Goal: Task Accomplishment & Management: Use online tool/utility

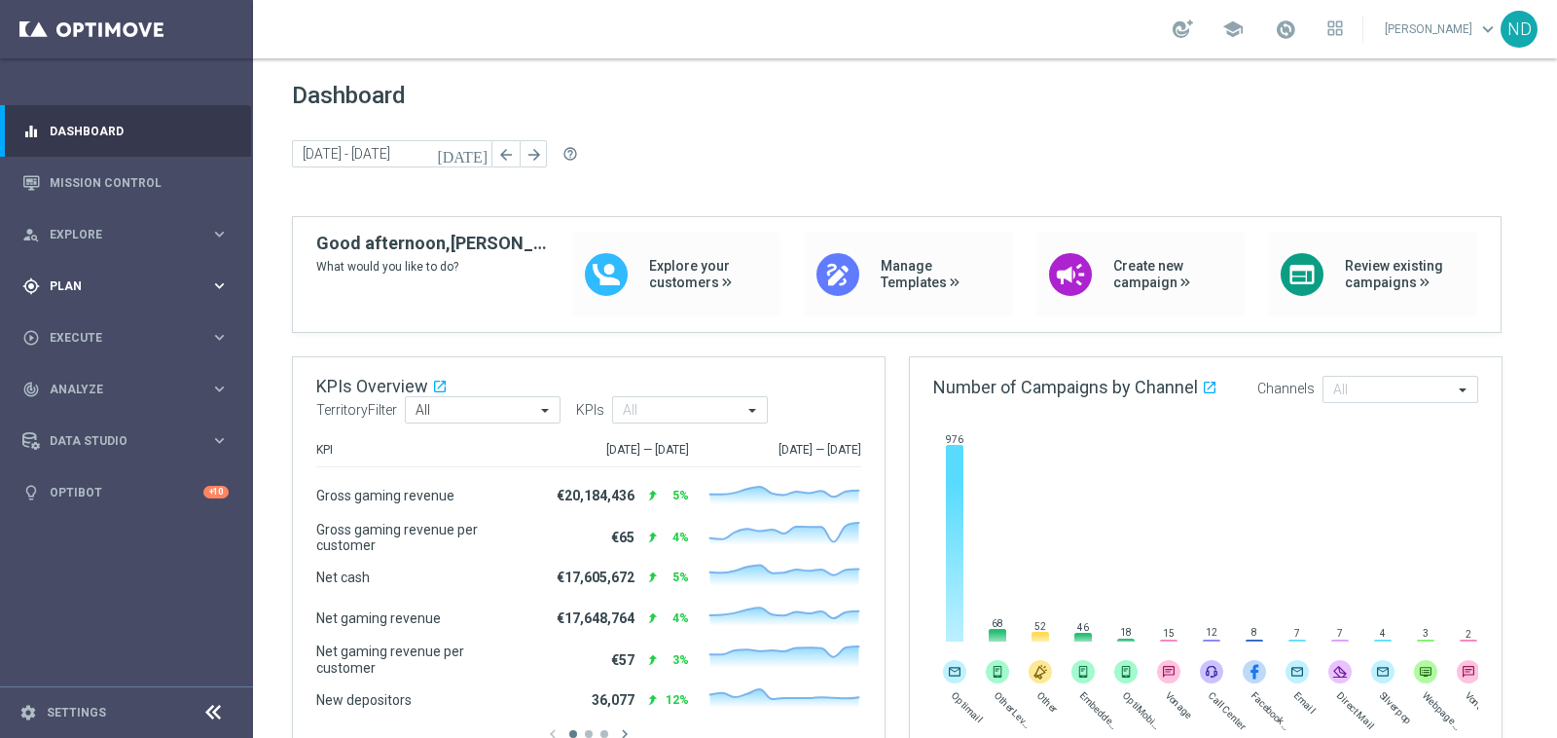
click at [147, 280] on span "Plan" at bounding box center [130, 286] width 161 height 12
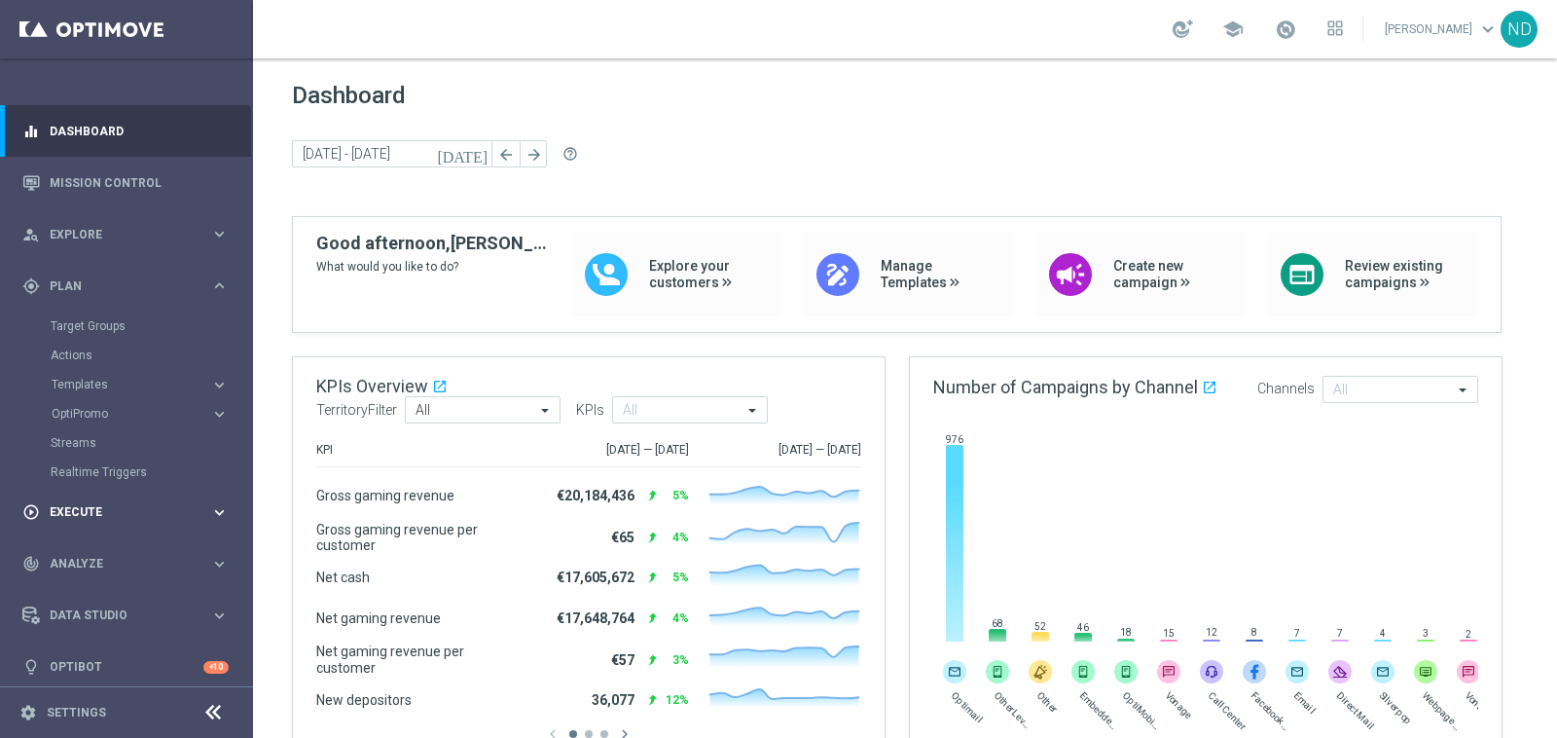
click at [129, 508] on span "Execute" at bounding box center [130, 512] width 161 height 12
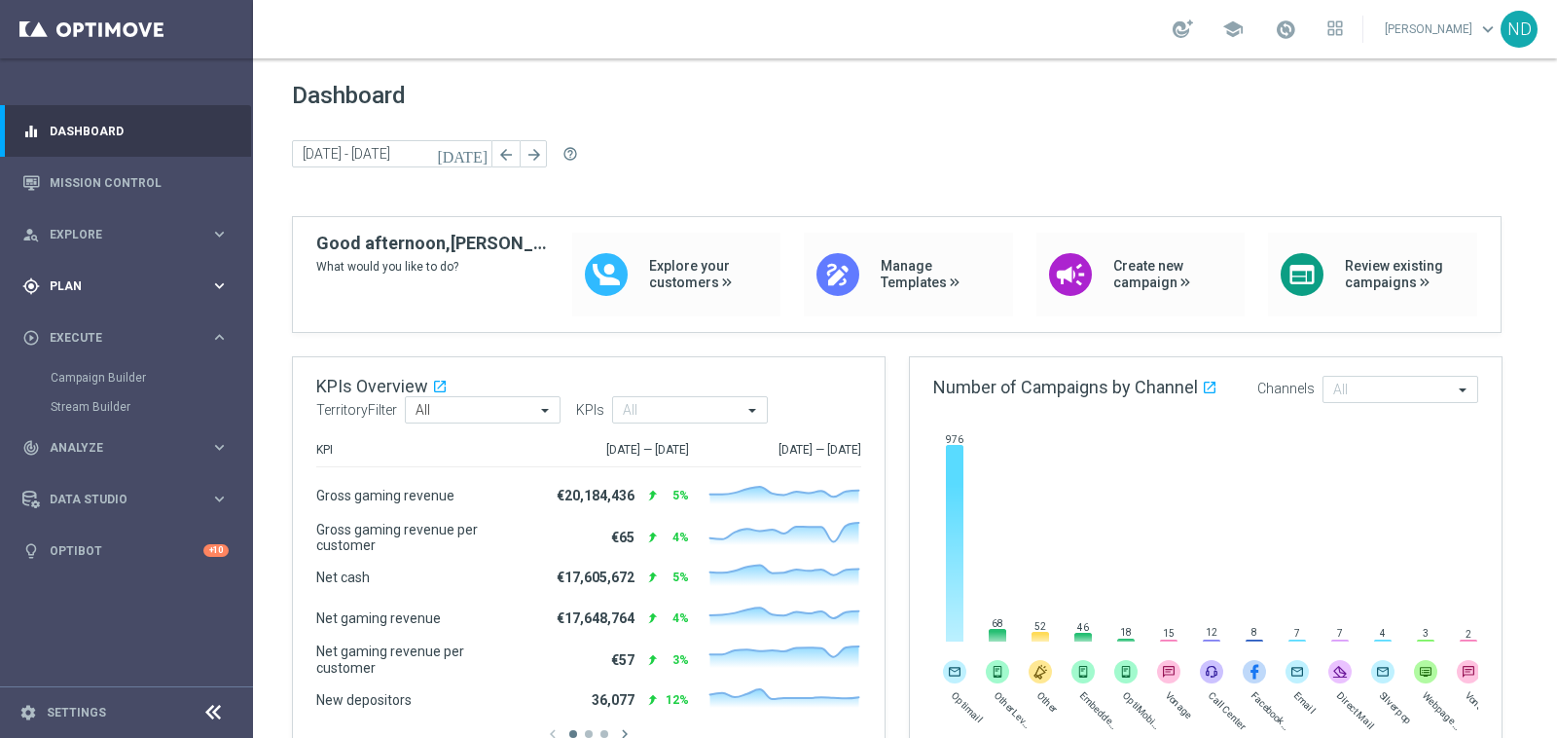
click at [90, 283] on span "Plan" at bounding box center [130, 286] width 161 height 12
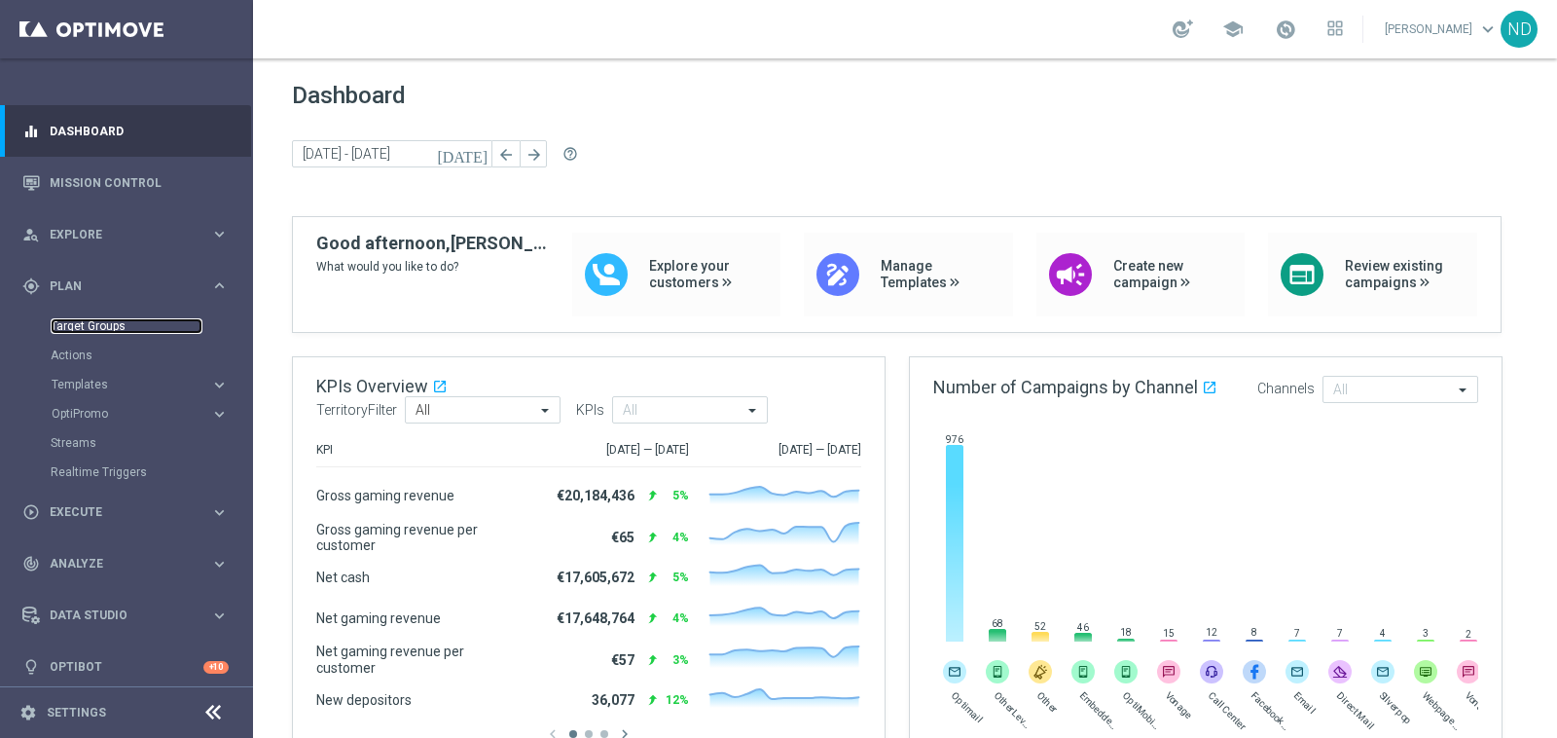
click at [90, 322] on link "Target Groups" at bounding box center [127, 326] width 152 height 16
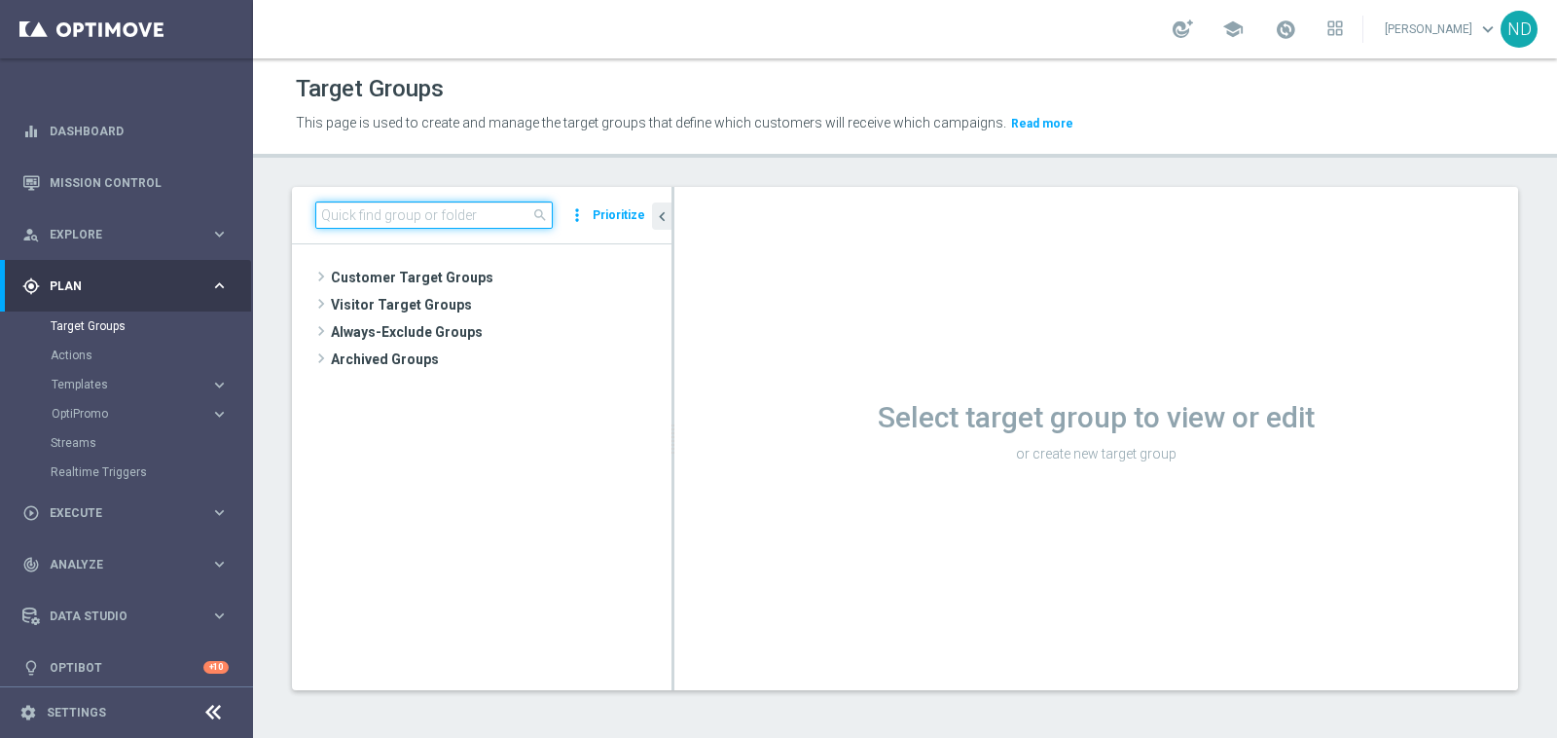
click at [443, 210] on input at bounding box center [434, 214] width 238 height 27
paste input "BR_CAS__REACT2025_NOTBETLAST14D__ALL_EMA_TAC_GM"
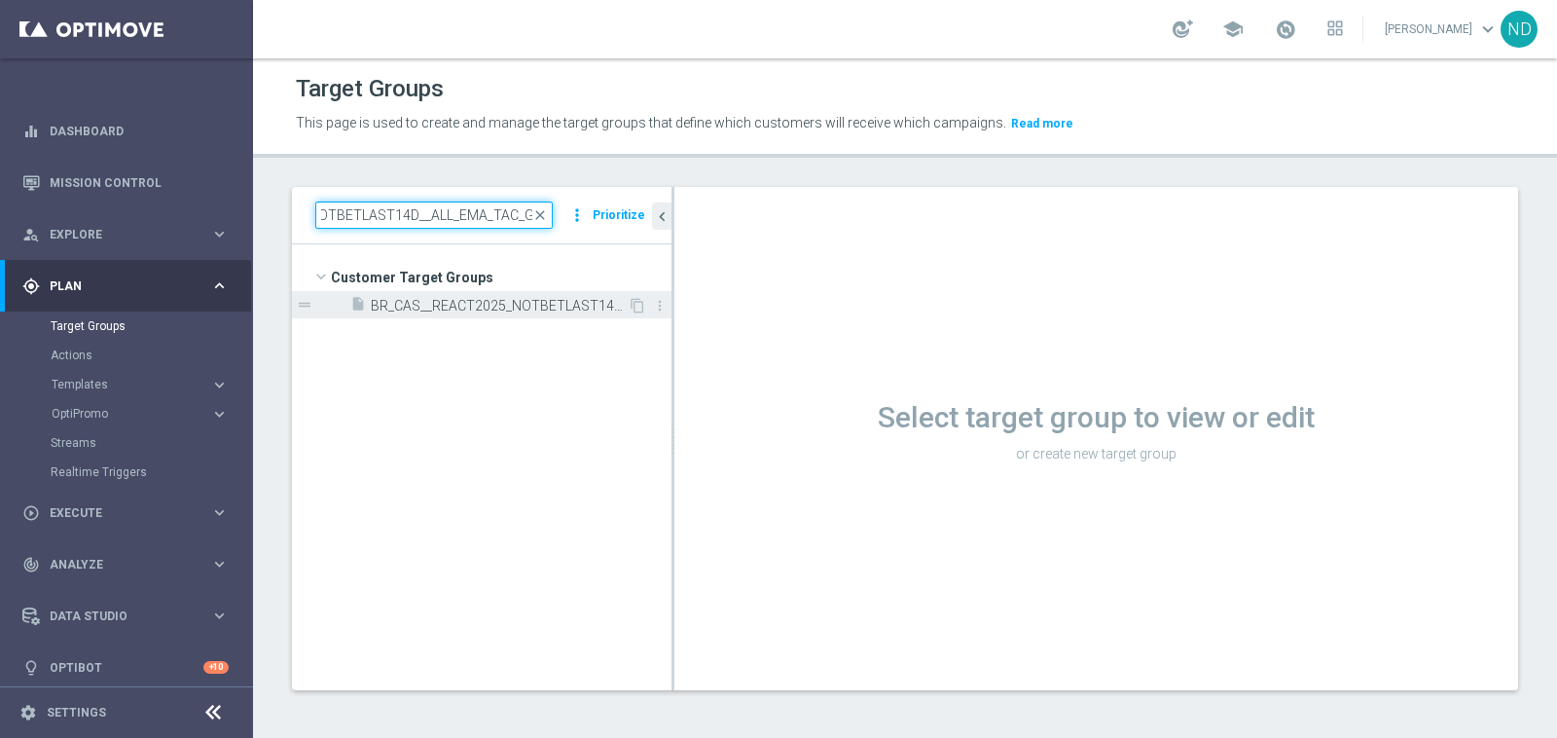
type input "BR_CAS__REACT2025_NOTBETLAST14D__ALL_EMA_TAC_GM"
click at [495, 306] on span "BR_CAS__REACT2025_NOTBETLAST14D__ALL_EMA_TAC_GM" at bounding box center [499, 306] width 257 height 17
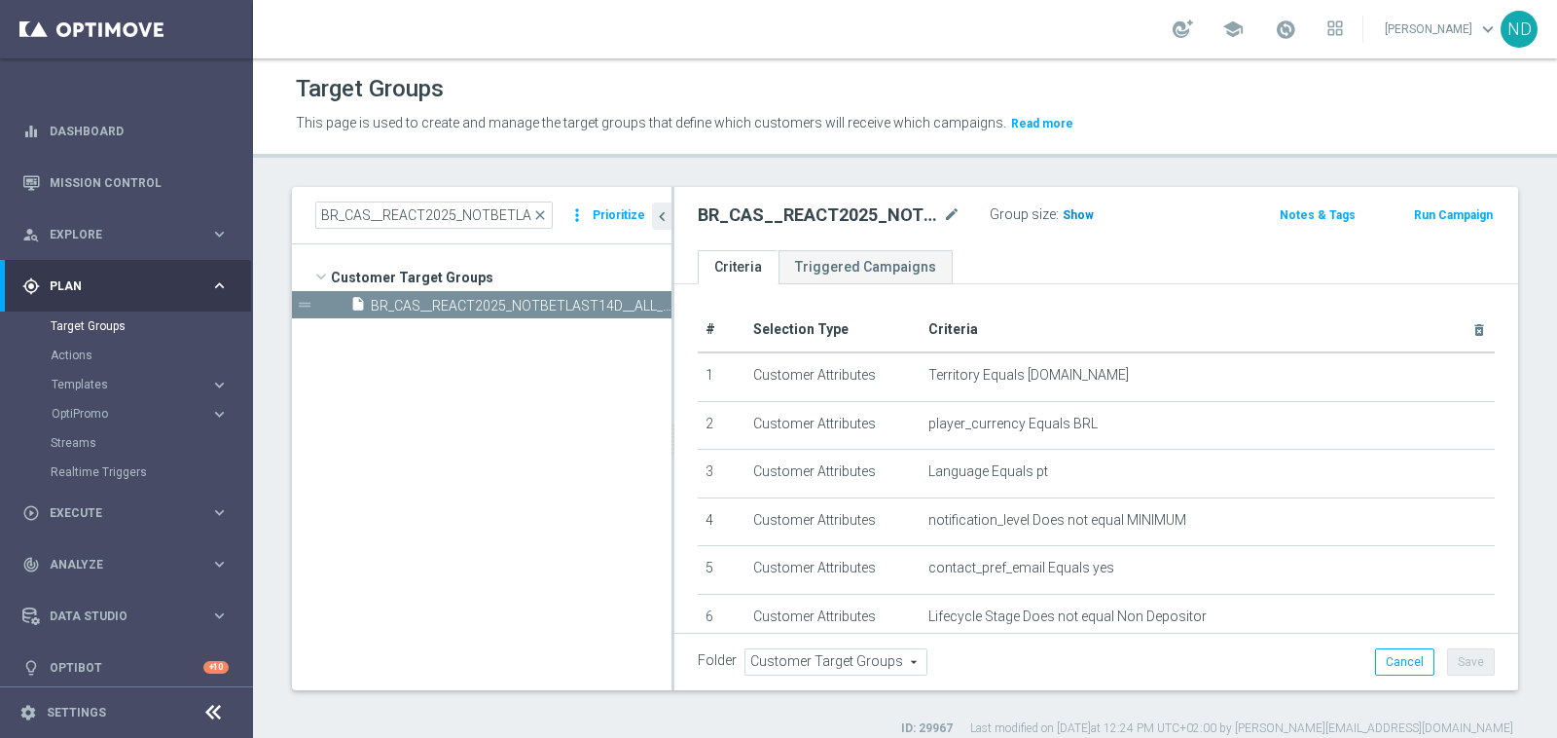
click at [1070, 216] on span "Show" at bounding box center [1078, 215] width 31 height 14
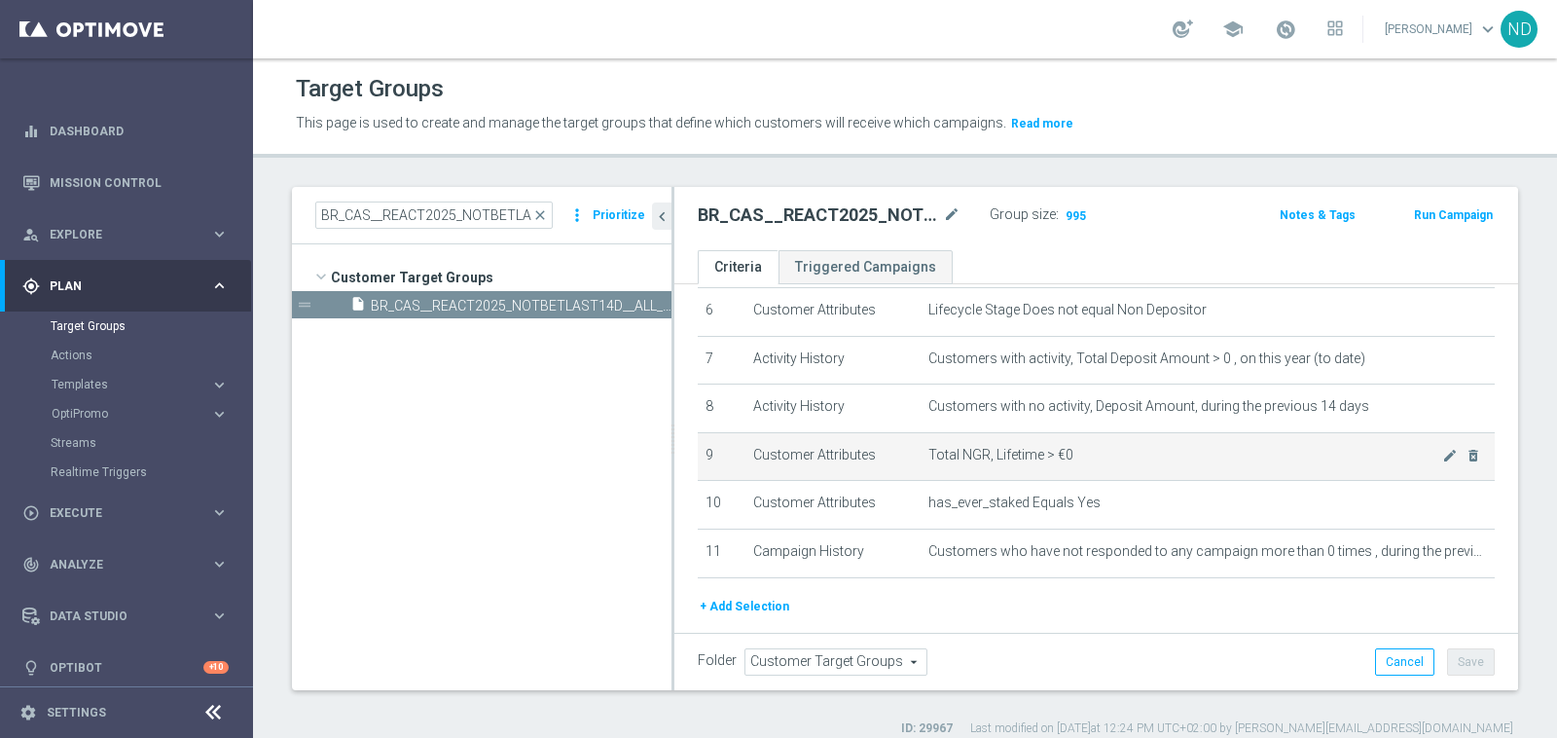
scroll to position [308, 0]
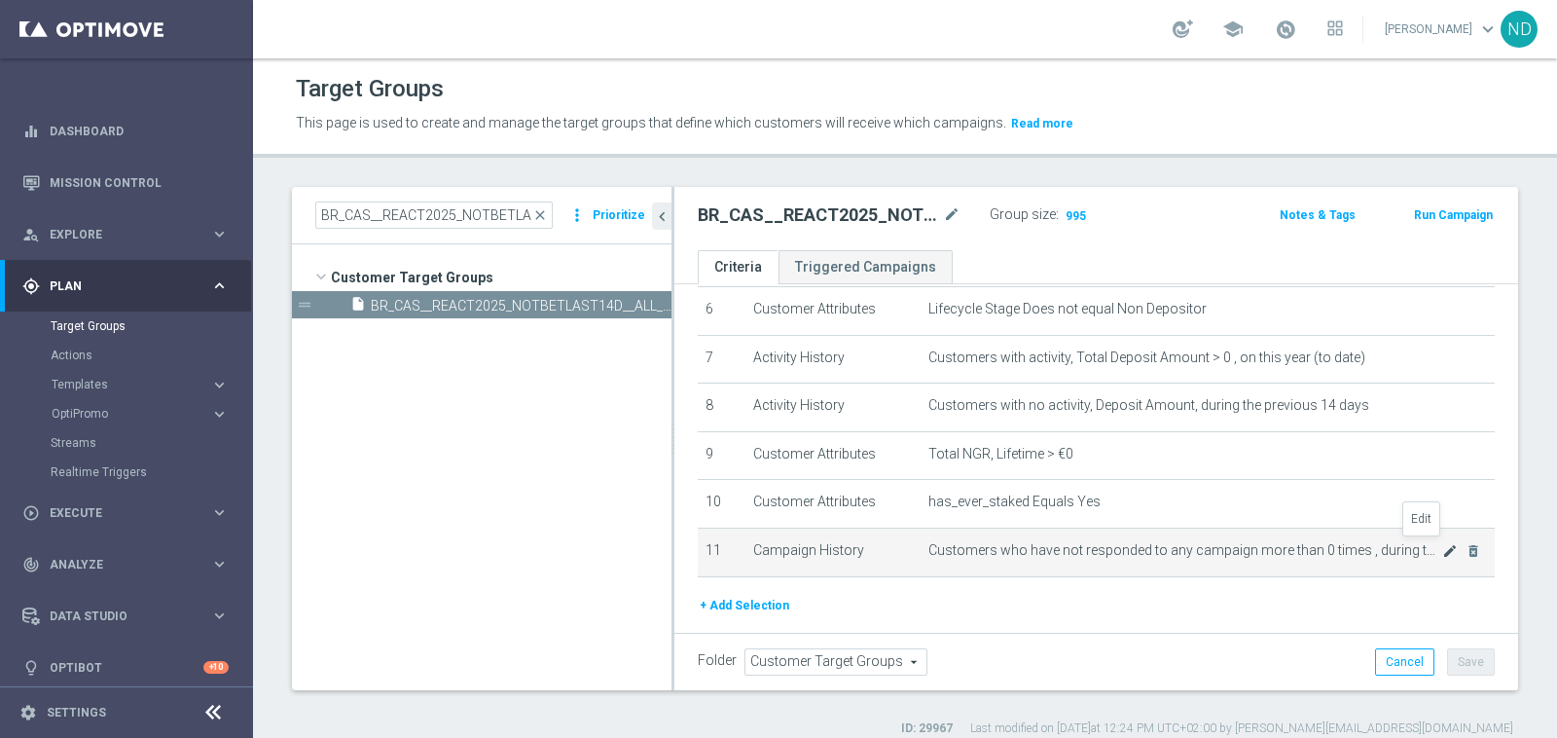
click at [1443, 545] on icon "mode_edit" at bounding box center [1451, 551] width 16 height 16
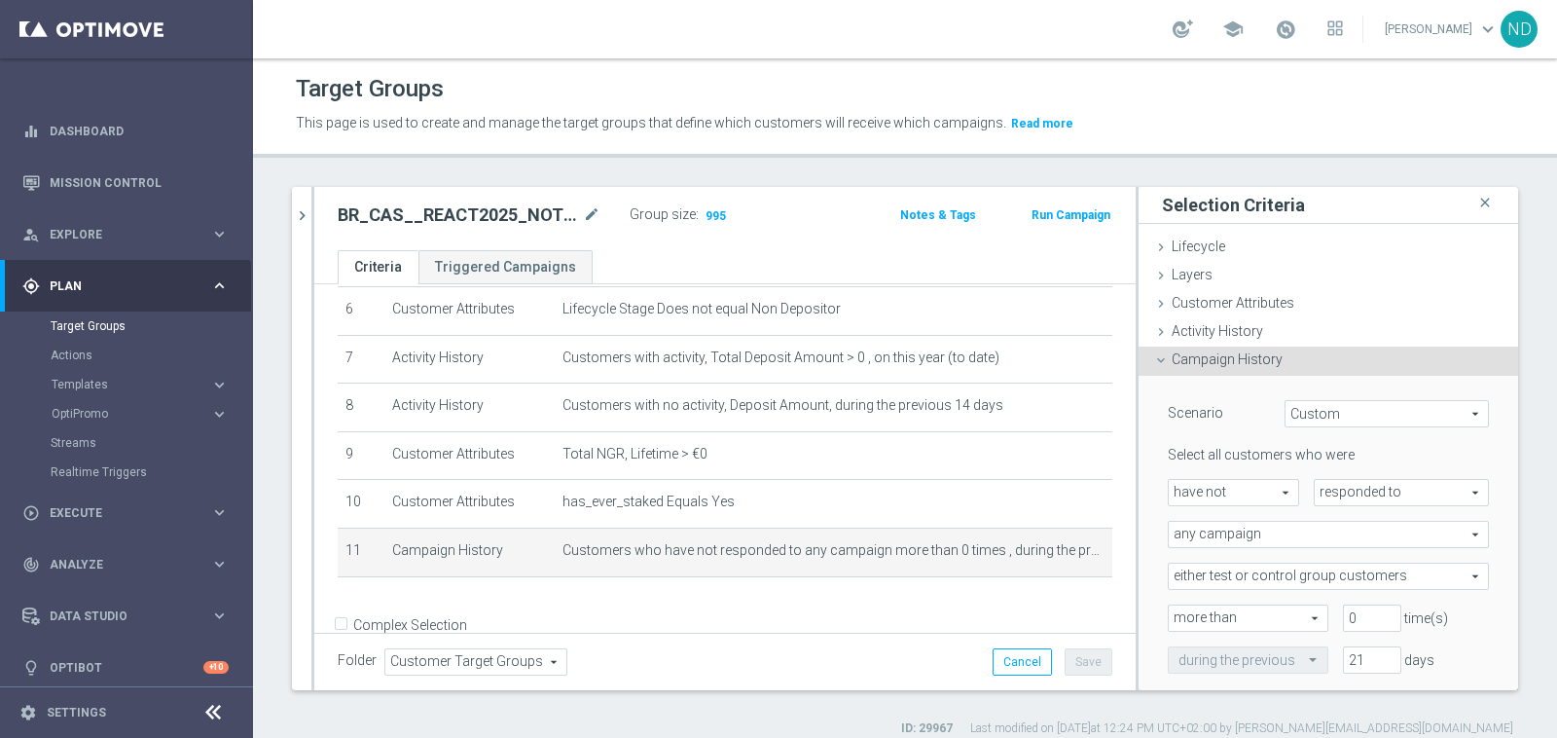
scroll to position [54, 0]
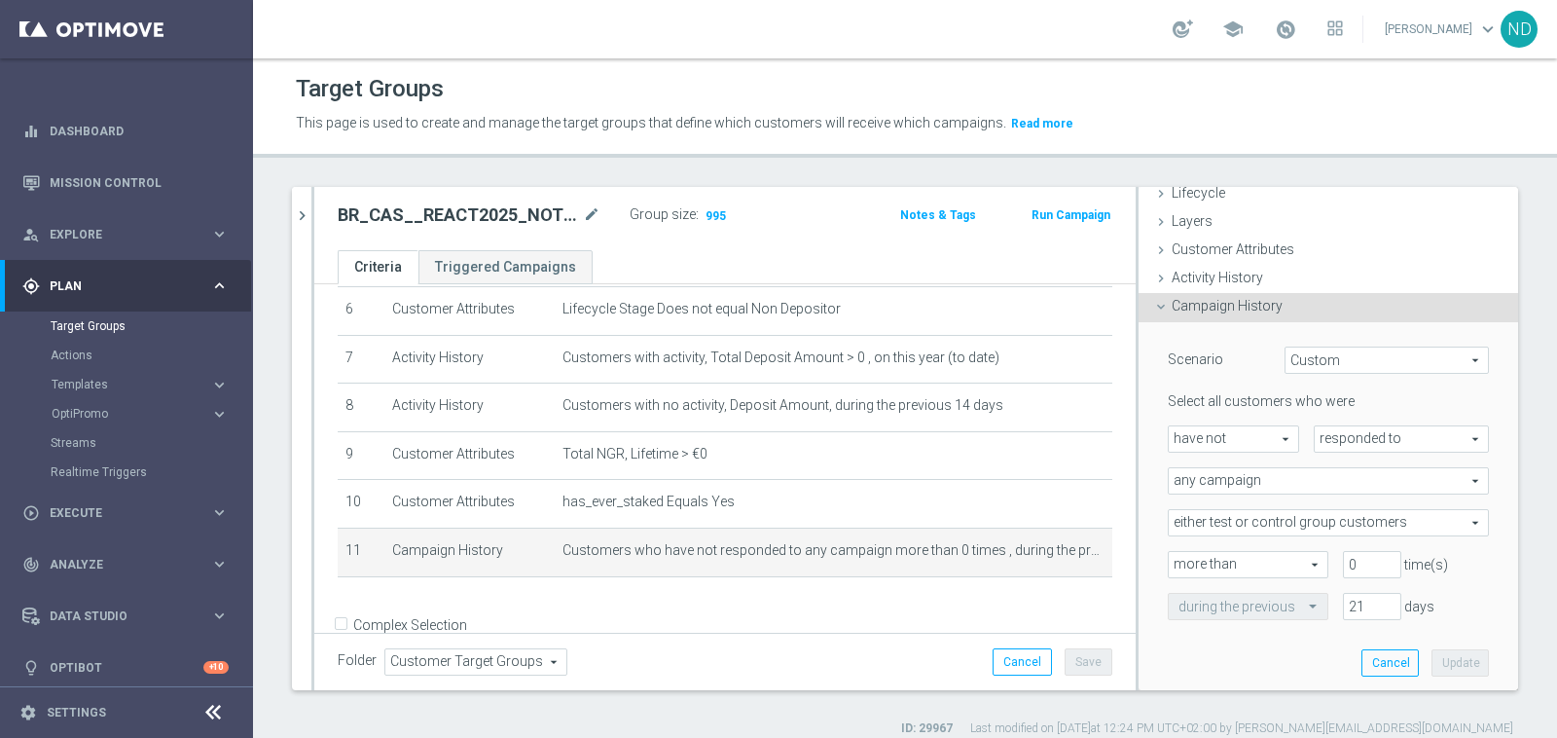
click at [1207, 656] on div "Scenario Custom Custom arrow_drop_down search Select all customers who were hav…" at bounding box center [1328, 506] width 350 height 369
click at [1213, 301] on span "Campaign History" at bounding box center [1227, 306] width 111 height 16
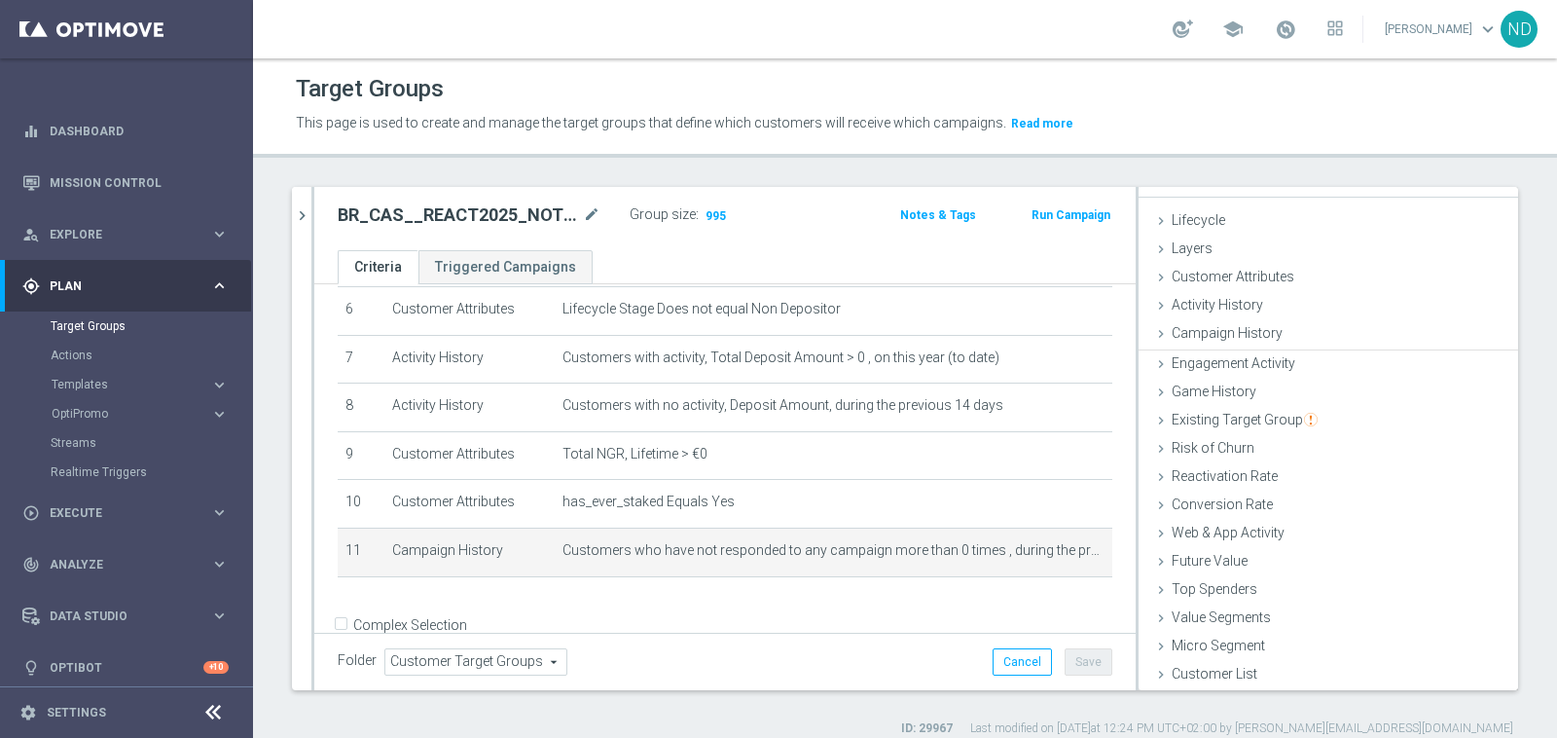
scroll to position [24, 0]
click at [858, 597] on div "+ Add Selection" at bounding box center [725, 603] width 804 height 16
click at [715, 214] on span "995" at bounding box center [716, 217] width 24 height 18
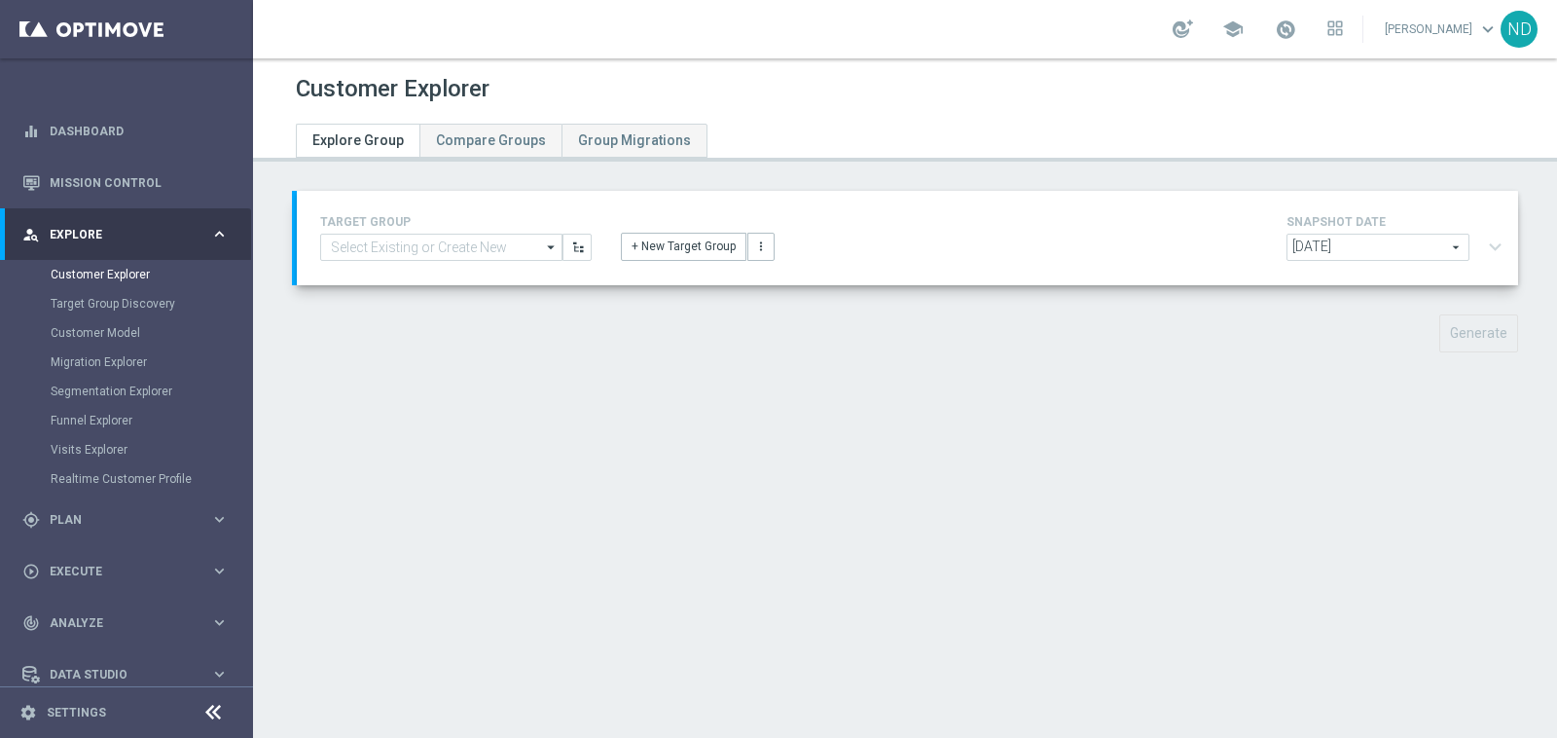
type input "BR_CAS__REACT2025_NOTBETLAST14D__ALL_EMA_TAC_GM"
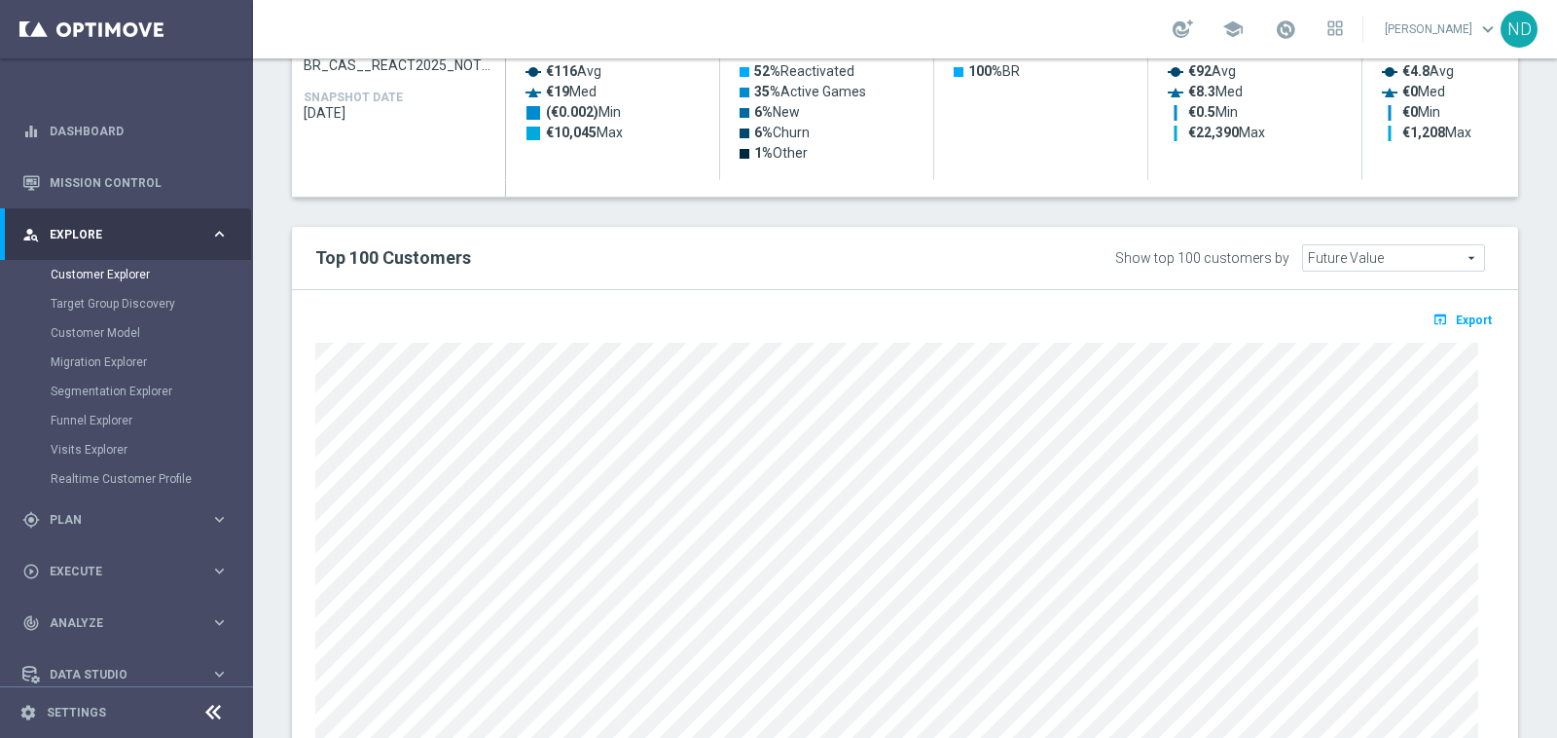
scroll to position [1094, 0]
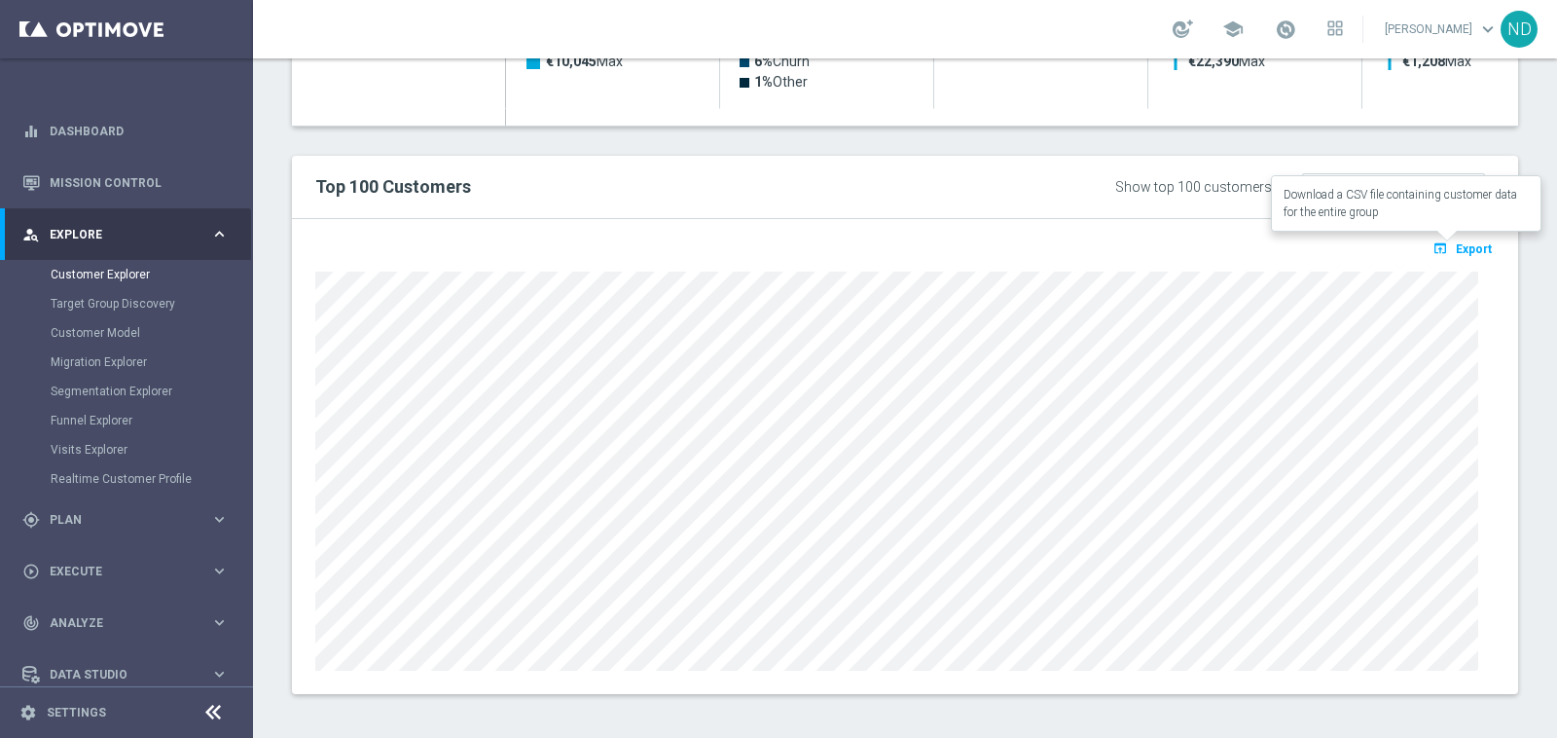
click at [1474, 242] on span "Export" at bounding box center [1474, 249] width 36 height 14
click at [1462, 249] on span "Export" at bounding box center [1474, 249] width 36 height 14
